Goal: Transaction & Acquisition: Purchase product/service

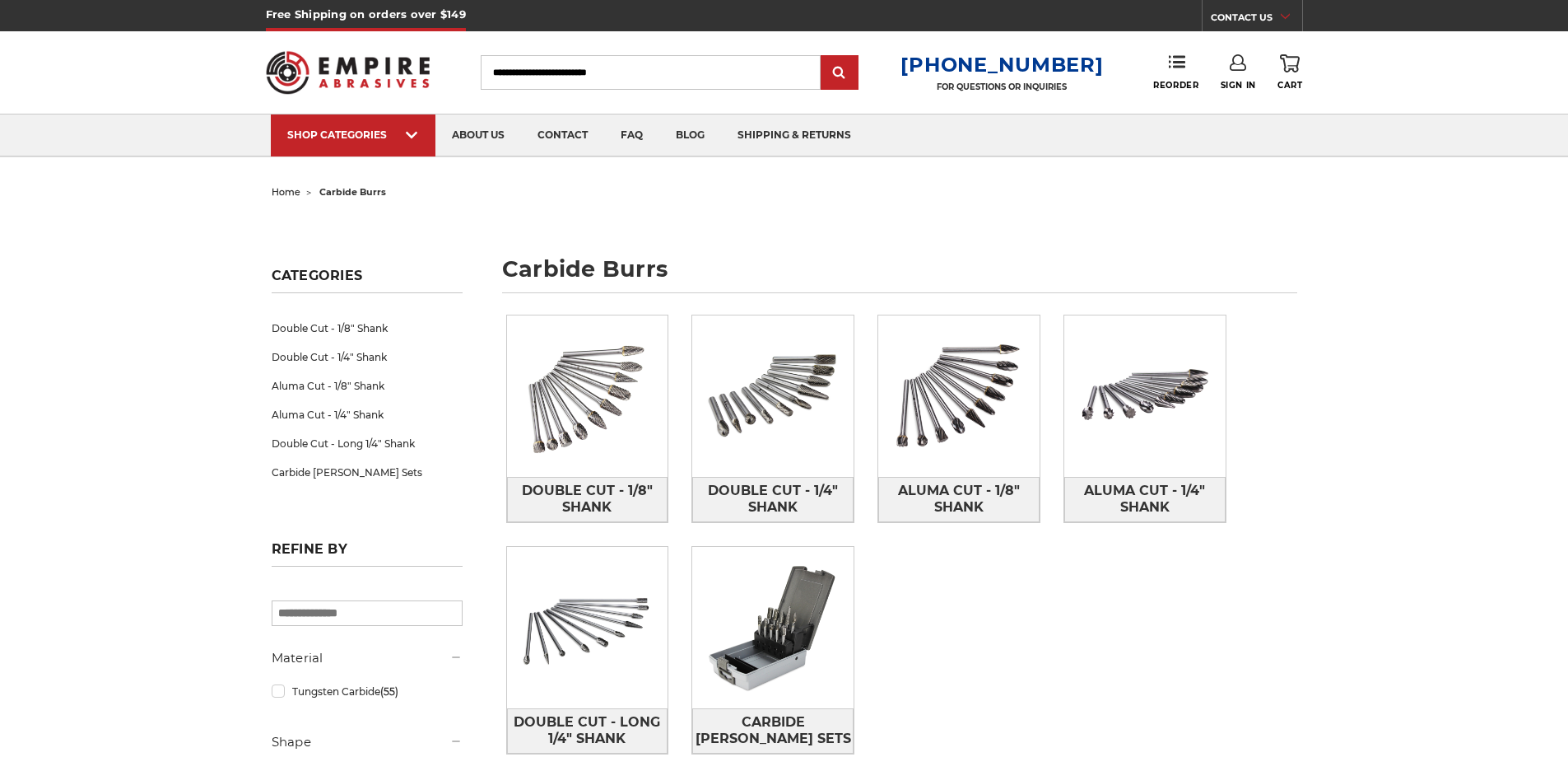
click at [960, 413] on img at bounding box center [958, 396] width 161 height 161
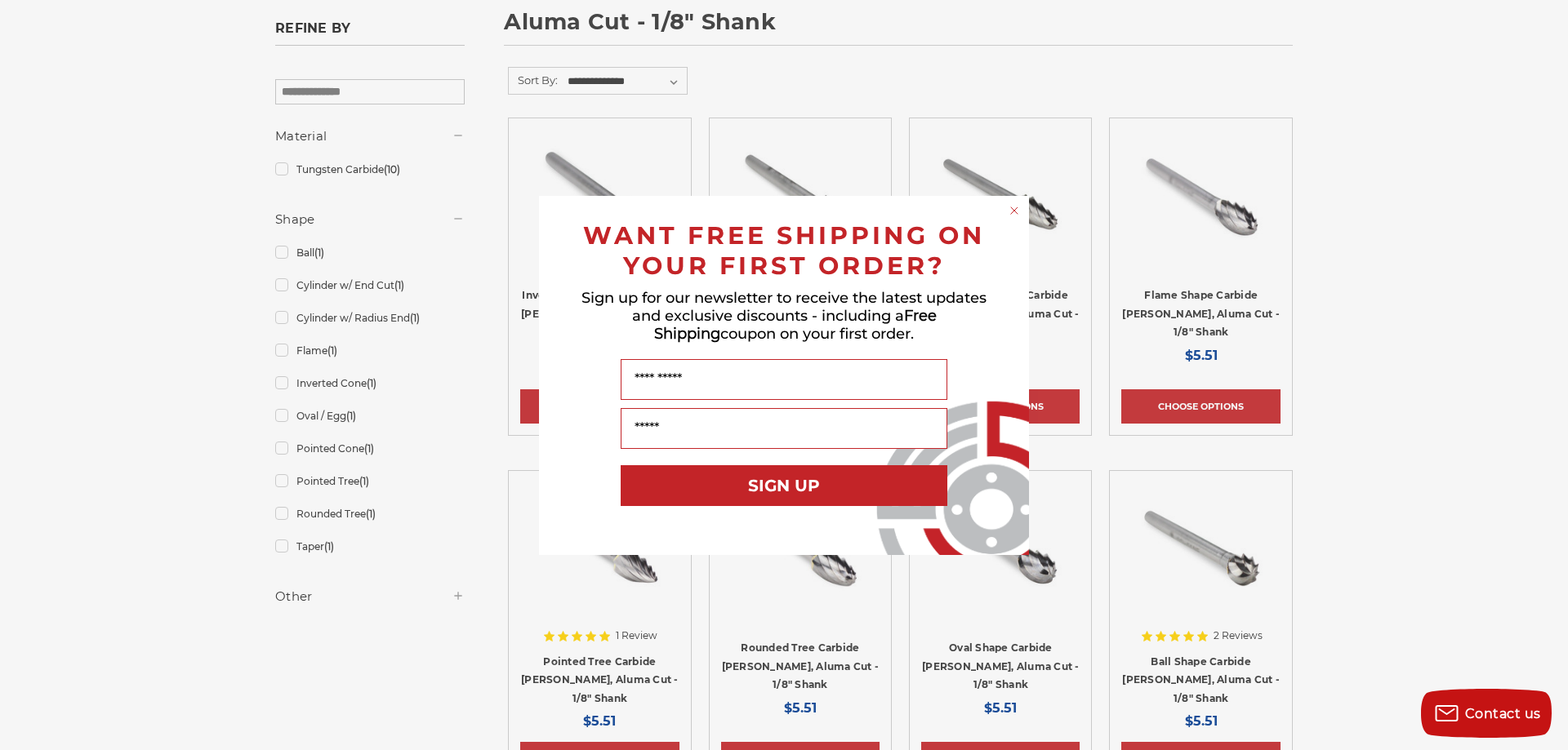
click at [1012, 213] on circle "Close dialog" at bounding box center [1014, 210] width 15 height 15
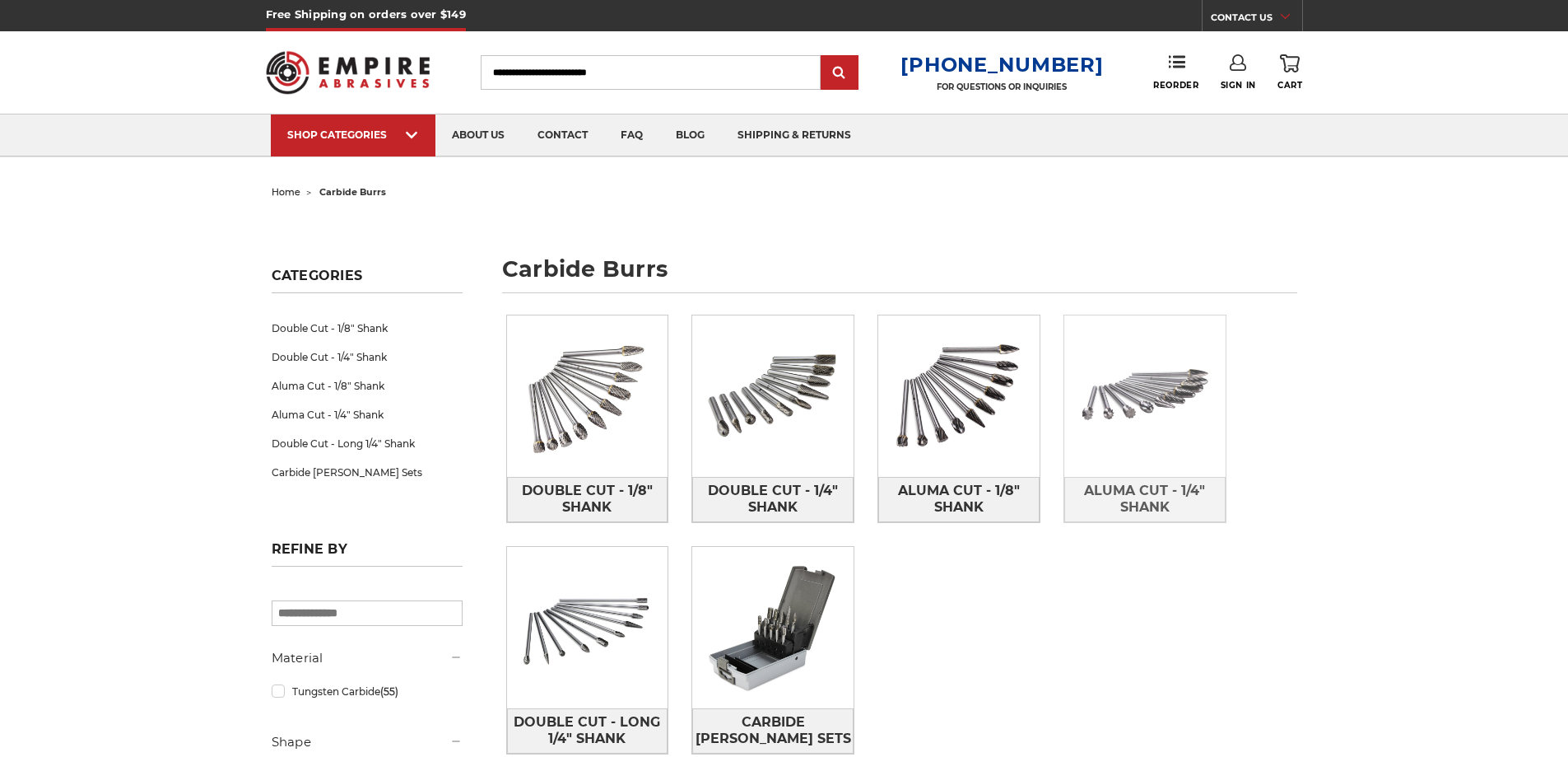
click at [1145, 453] on img at bounding box center [1145, 396] width 161 height 161
